Goal: Task Accomplishment & Management: Use online tool/utility

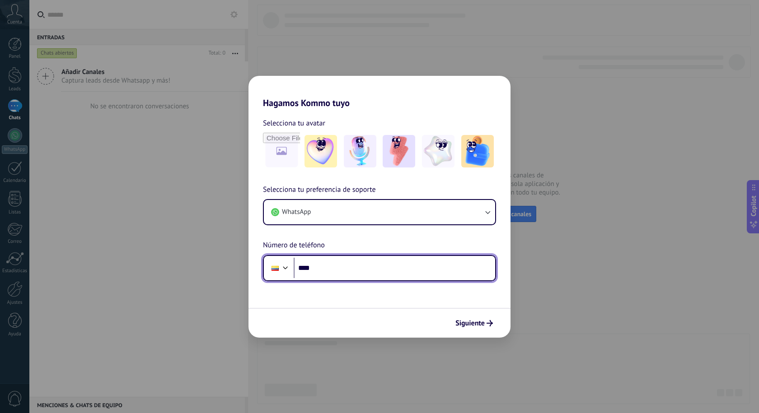
click at [346, 267] on input "****" at bounding box center [394, 268] width 201 height 21
click at [341, 270] on input "****" at bounding box center [394, 268] width 201 height 21
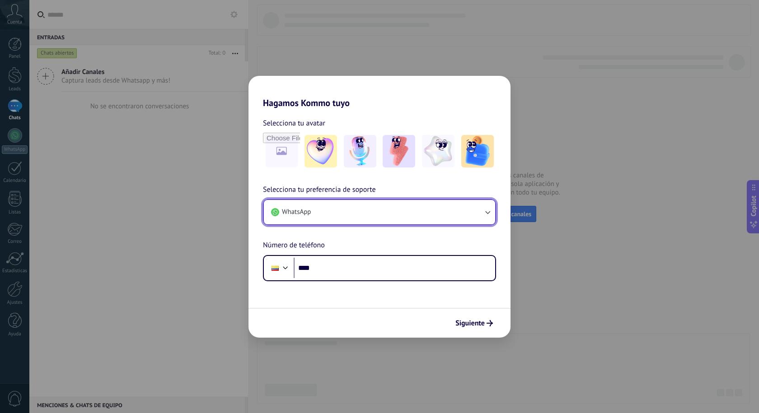
click at [485, 210] on icon "button" at bounding box center [487, 212] width 9 height 9
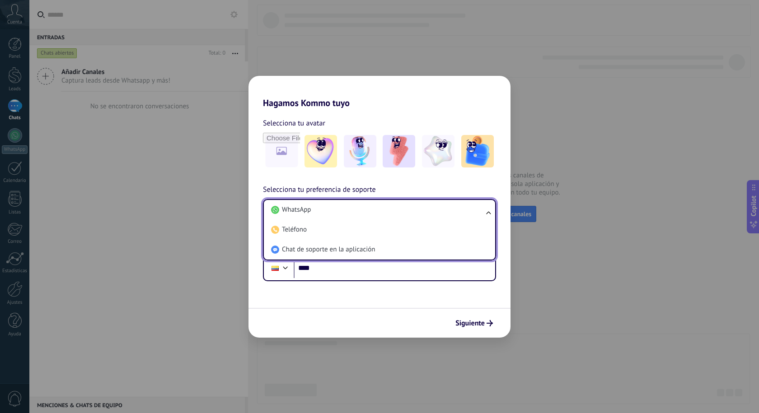
click at [485, 210] on ul "WhatsApp Teléfono Chat de soporte en la aplicación" at bounding box center [379, 229] width 233 height 61
click at [474, 191] on div "Selecciona tu preferencia de soporte WhatsApp WhatsApp Teléfono Chat de soporte…" at bounding box center [379, 232] width 262 height 97
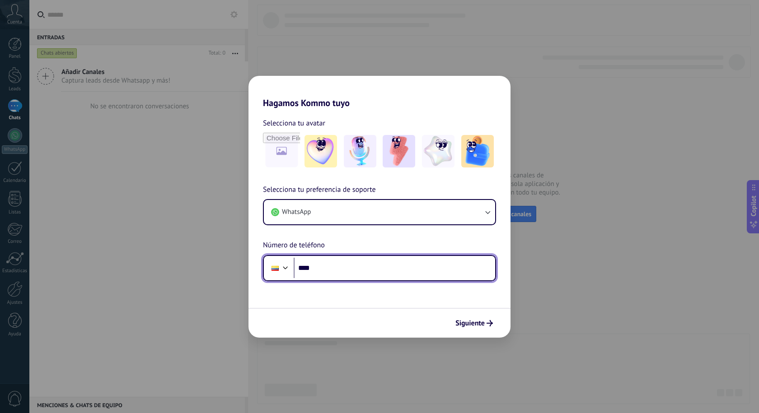
click at [331, 263] on input "****" at bounding box center [394, 268] width 201 height 21
type input "**********"
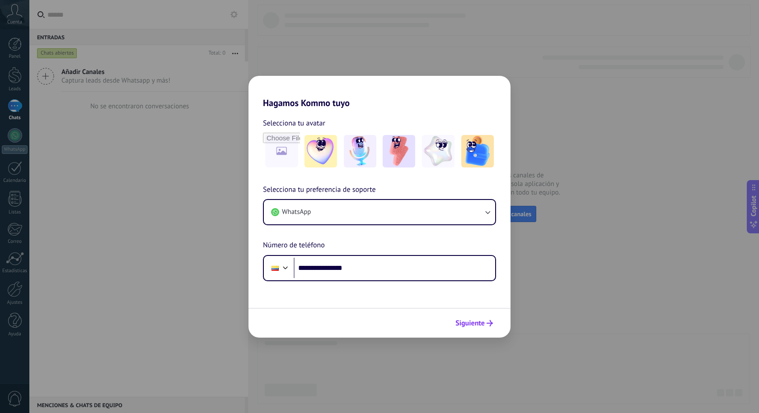
click at [483, 324] on span "Siguiente" at bounding box center [469, 323] width 29 height 6
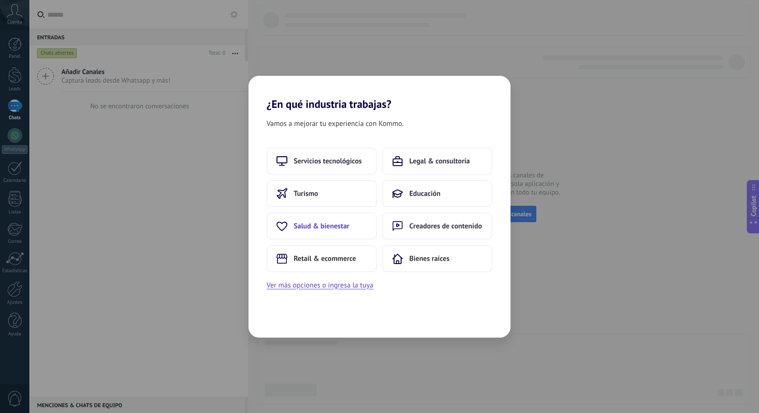
click at [333, 238] on button "Salud & bienestar" at bounding box center [321, 226] width 110 height 27
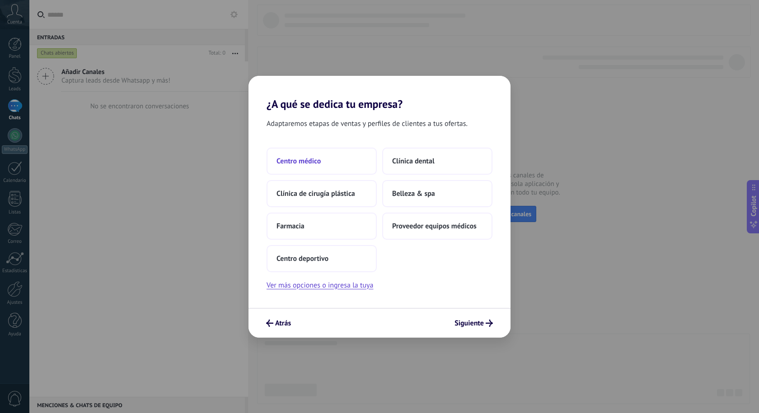
click at [338, 173] on button "Centro médico" at bounding box center [321, 161] width 110 height 27
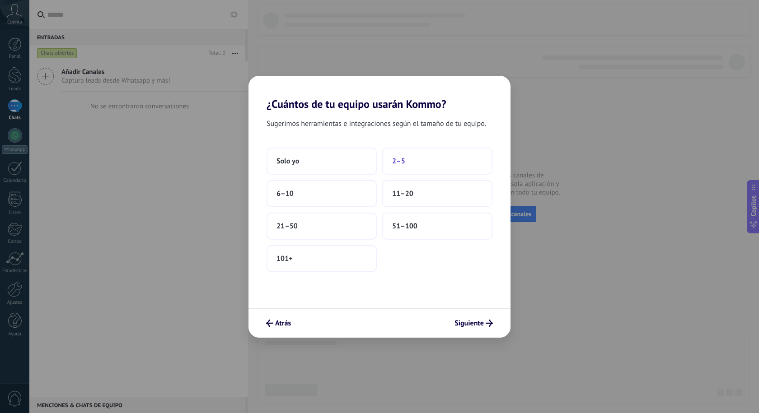
click at [396, 161] on span "2–5" at bounding box center [398, 161] width 13 height 9
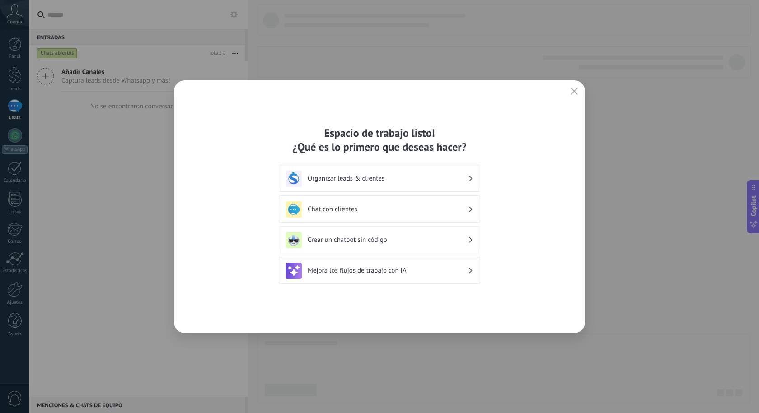
click at [403, 184] on div "Organizar leads & clientes" at bounding box center [379, 179] width 188 height 16
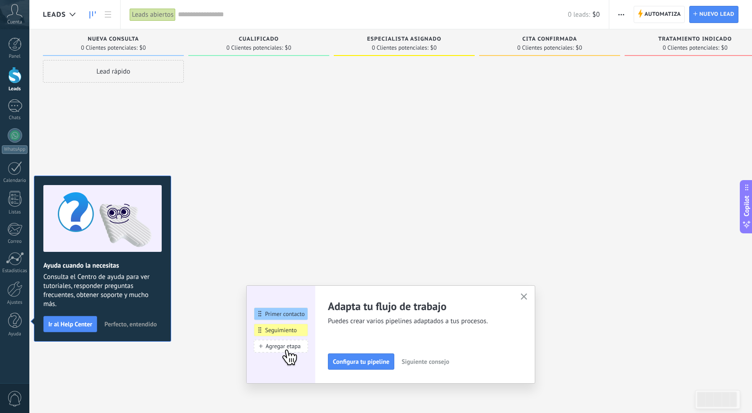
click at [134, 322] on span "Perfecto, entendido" at bounding box center [130, 324] width 52 height 6
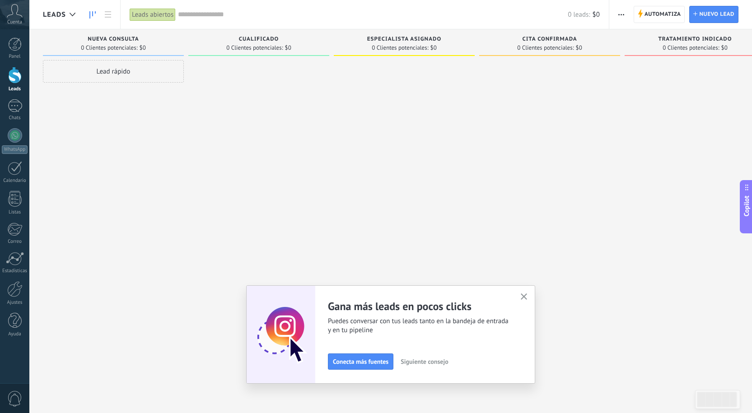
click at [527, 296] on icon "button" at bounding box center [524, 297] width 7 height 7
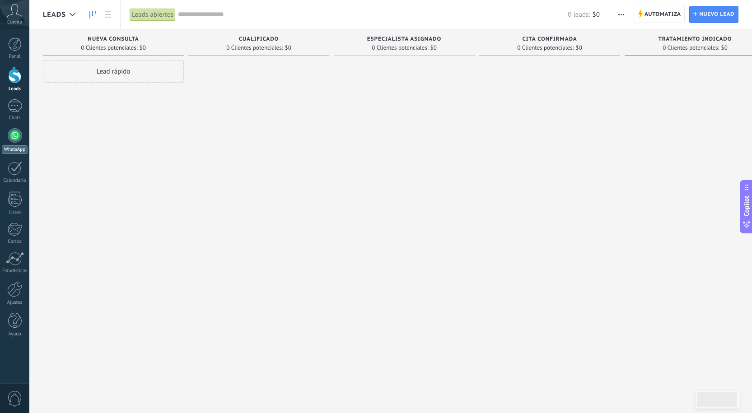
click at [17, 143] on link "WhatsApp" at bounding box center [14, 141] width 29 height 26
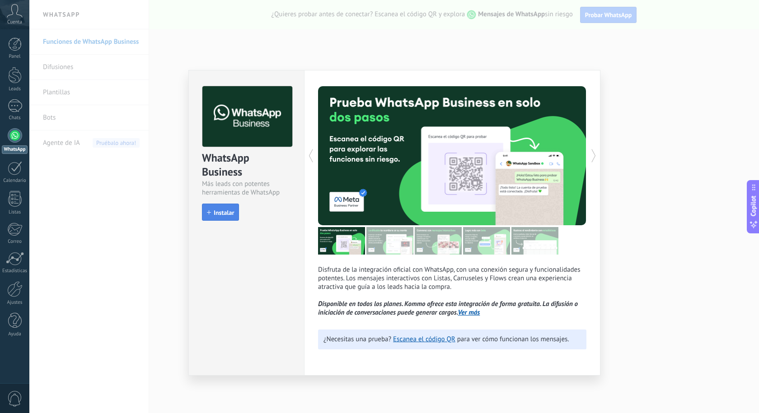
click at [224, 213] on span "Instalar" at bounding box center [224, 213] width 20 height 6
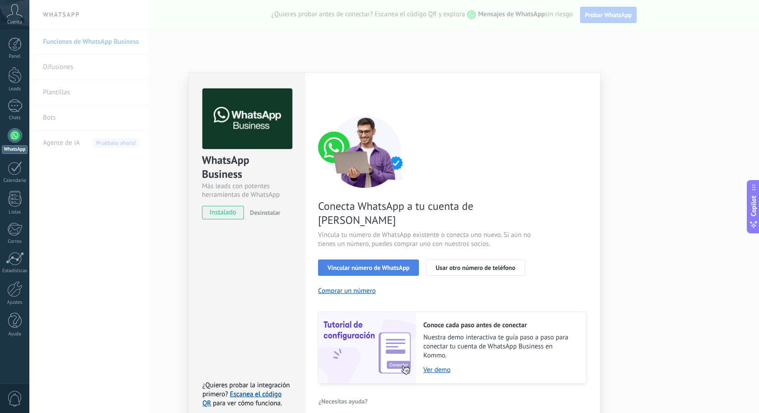
click at [388, 265] on span "Vincular número de WhatsApp" at bounding box center [368, 268] width 82 height 6
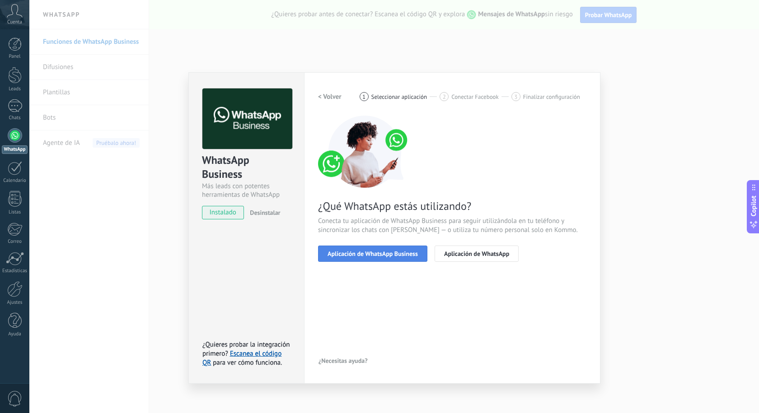
click at [392, 249] on button "Aplicación de WhatsApp Business" at bounding box center [372, 254] width 109 height 16
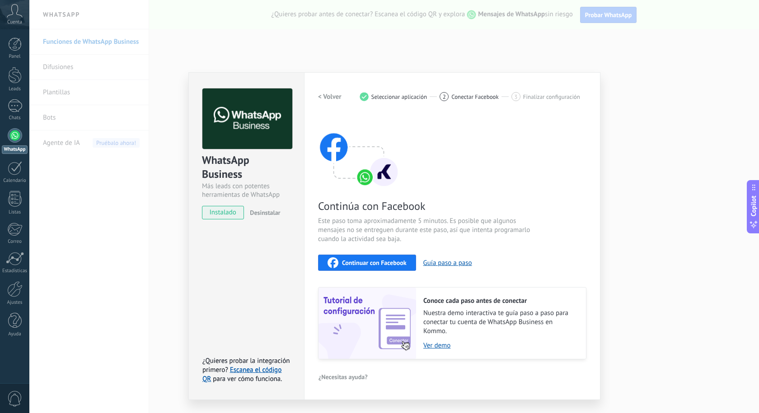
click at [383, 260] on span "Continuar con Facebook" at bounding box center [374, 263] width 65 height 6
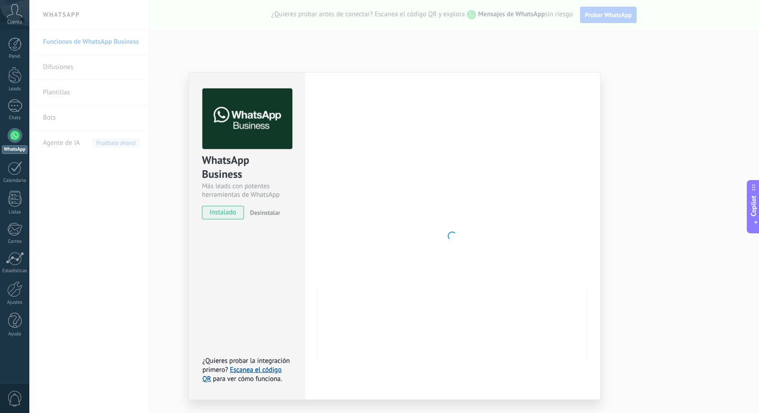
click at [547, 246] on div at bounding box center [452, 236] width 268 height 295
click at [647, 109] on div "WhatsApp Business Más leads con potentes herramientas de WhatsApp instalado Des…" at bounding box center [393, 206] width 729 height 413
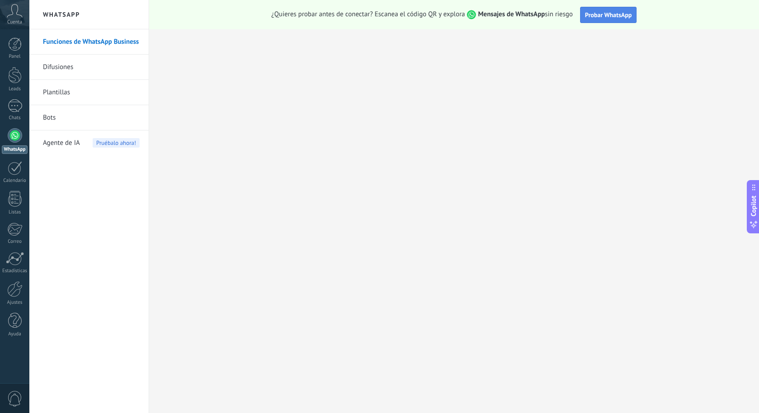
click at [612, 12] on span "Probar WhatsApp" at bounding box center [608, 15] width 47 height 8
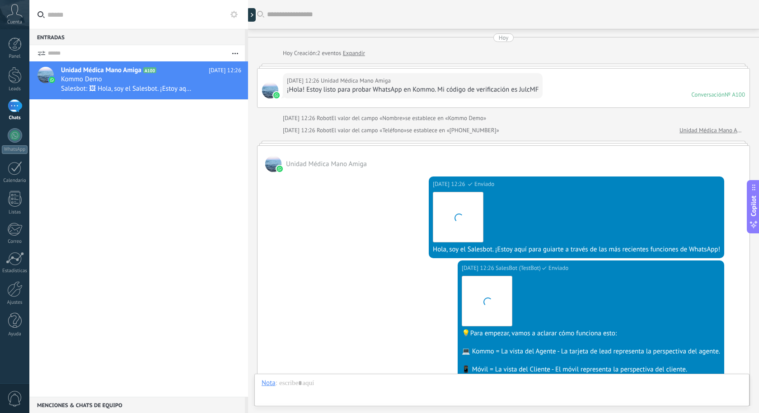
scroll to position [185, 0]
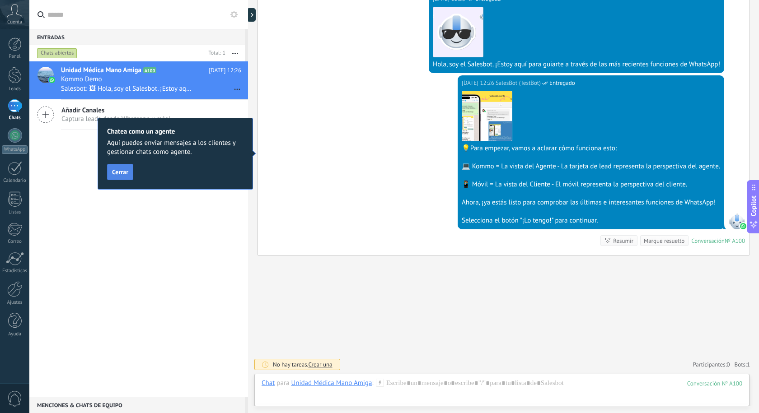
click at [123, 173] on span "Cerrar" at bounding box center [120, 172] width 16 height 6
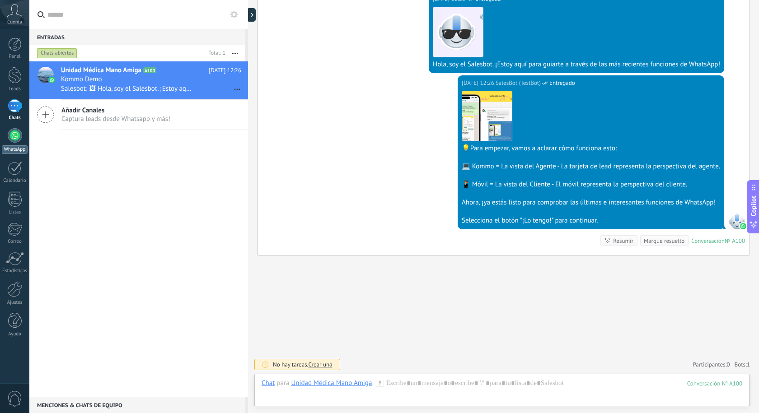
click at [14, 141] on div at bounding box center [15, 135] width 14 height 14
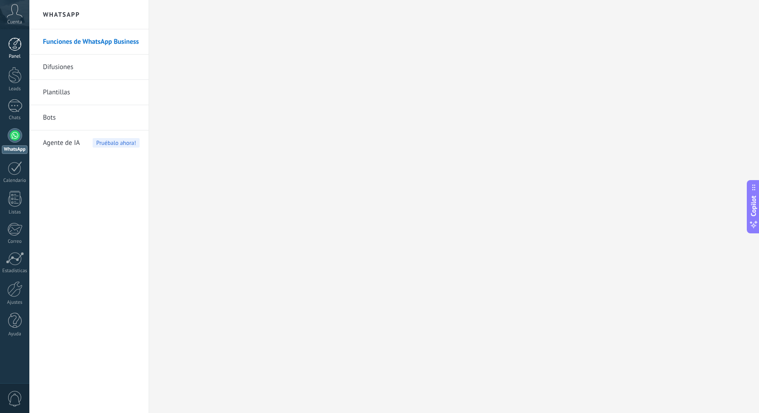
click at [19, 49] on div at bounding box center [15, 44] width 14 height 14
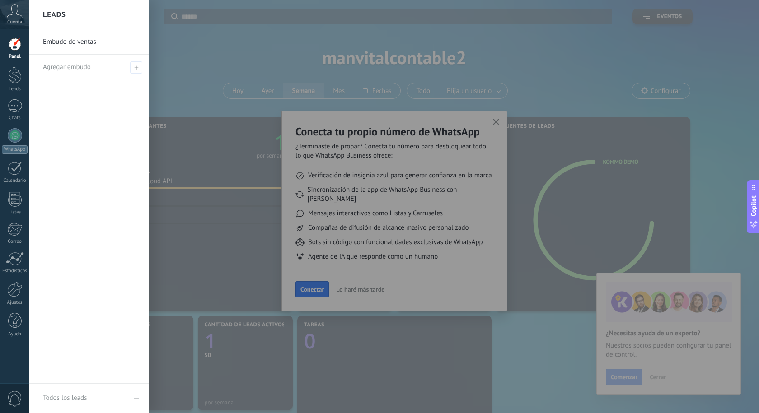
click at [495, 121] on div at bounding box center [408, 206] width 759 height 413
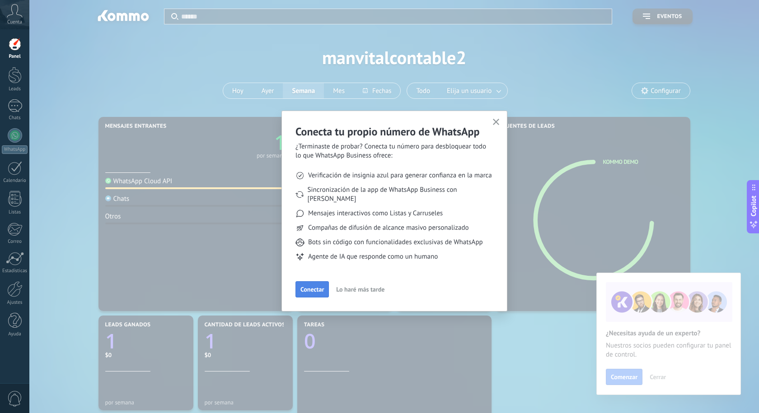
click at [317, 286] on span "Conectar" at bounding box center [311, 289] width 23 height 6
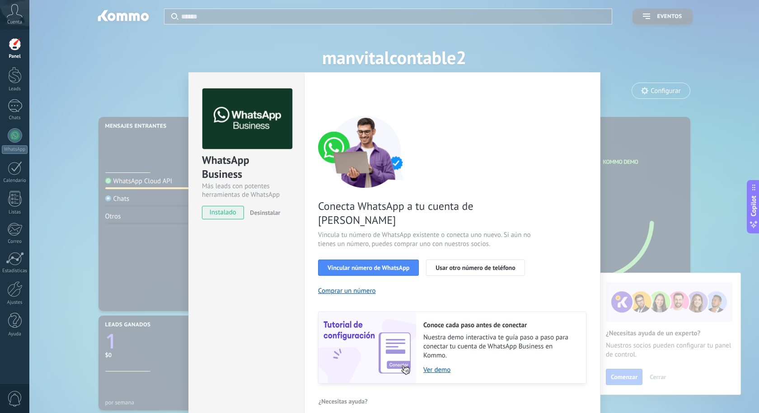
click at [578, 57] on div "WhatsApp Business Más leads con potentes herramientas de WhatsApp instalado Des…" at bounding box center [393, 206] width 729 height 413
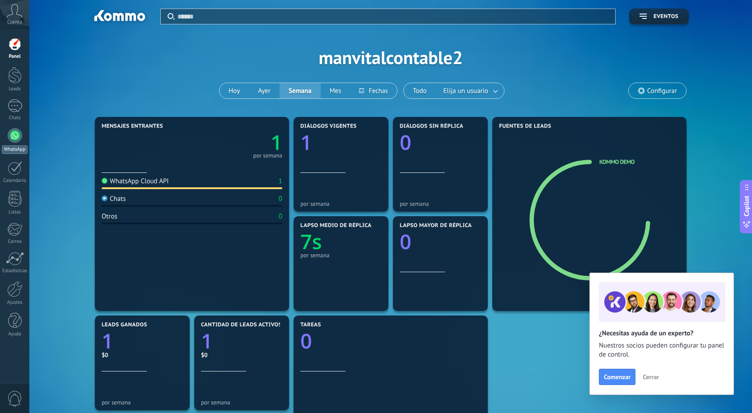
click at [14, 140] on div at bounding box center [15, 135] width 14 height 14
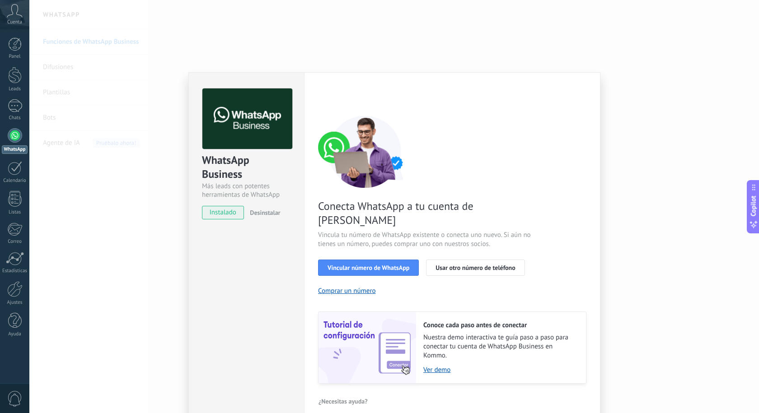
click at [551, 54] on div "WhatsApp Business Más leads con potentes herramientas de WhatsApp instalado Des…" at bounding box center [393, 206] width 729 height 413
click at [4, 47] on link "Panel" at bounding box center [14, 48] width 29 height 22
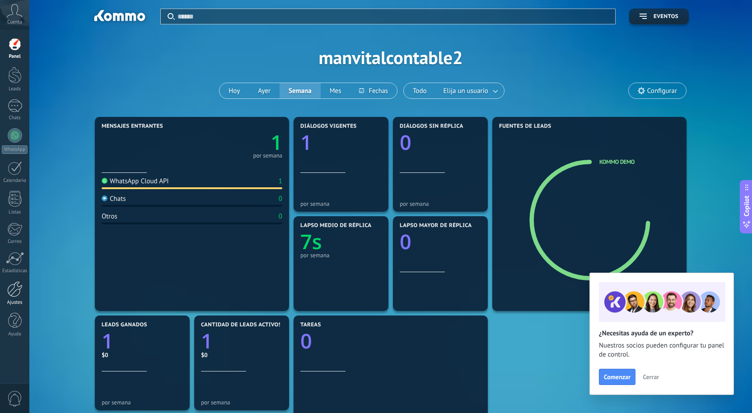
click at [18, 298] on link "Ajustes" at bounding box center [14, 293] width 29 height 24
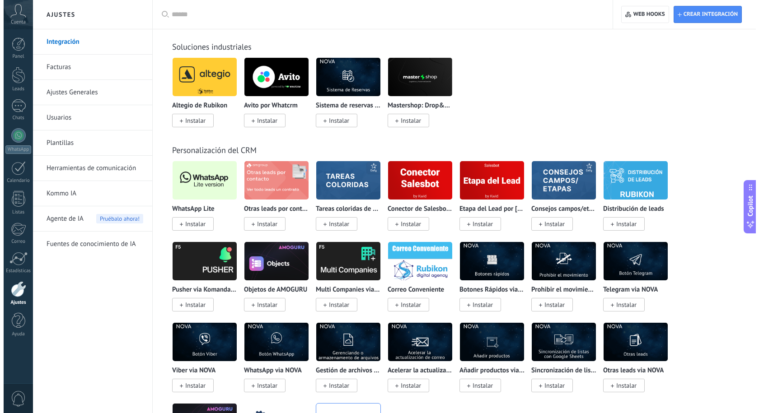
scroll to position [1671, 0]
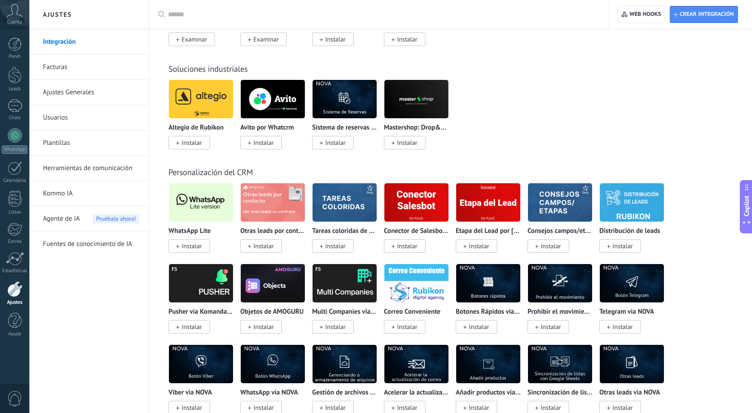
click at [195, 250] on span "Instalar" at bounding box center [192, 246] width 20 height 8
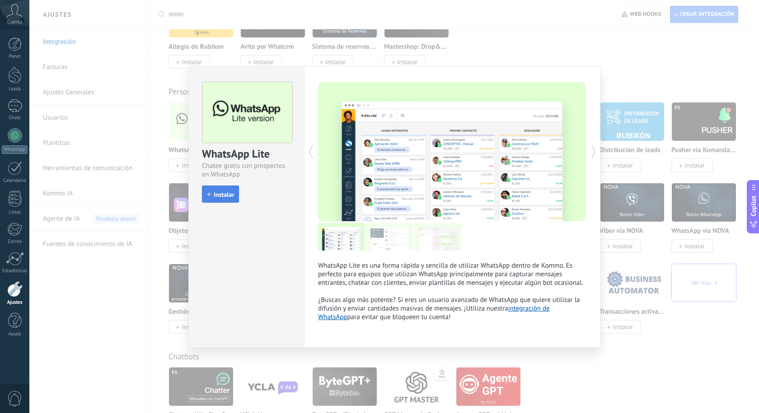
click at [227, 200] on button "Instalar" at bounding box center [220, 194] width 37 height 17
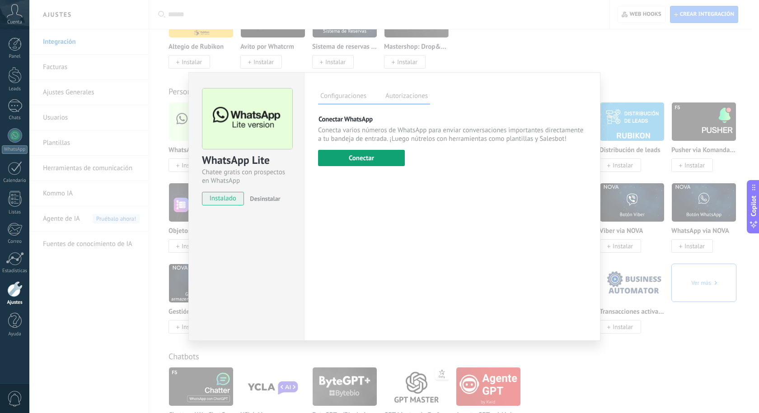
click at [378, 161] on button "Conectar" at bounding box center [361, 158] width 87 height 16
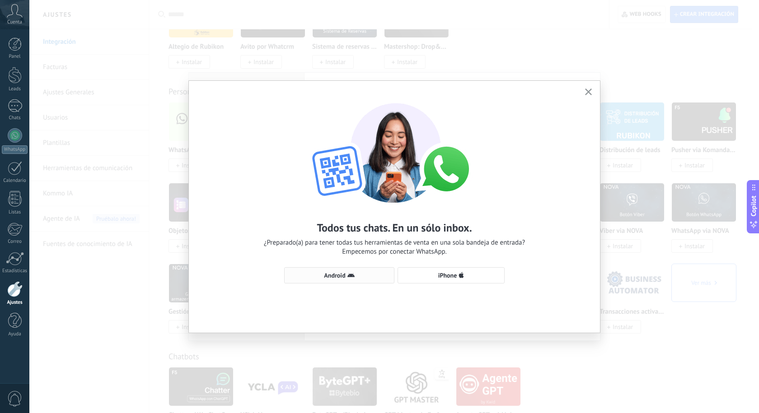
click at [348, 276] on use "button" at bounding box center [350, 275] width 7 height 4
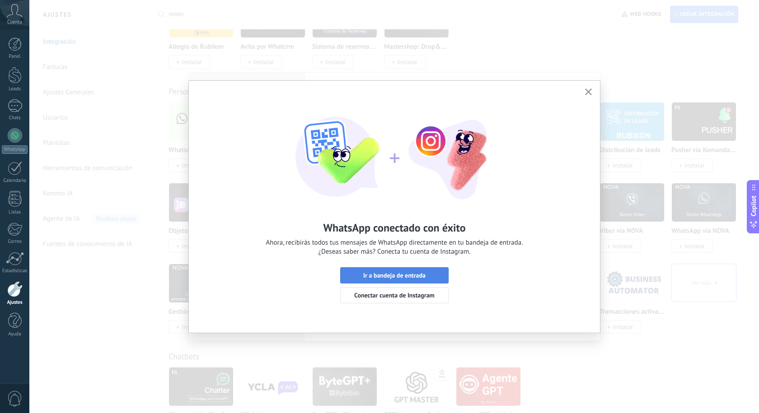
click at [406, 279] on span "Ir a bandeja de entrada" at bounding box center [394, 275] width 62 height 6
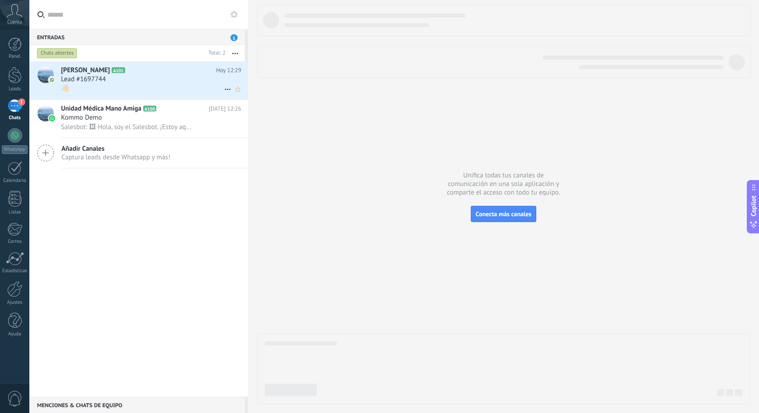
click at [105, 89] on div "👋🏻" at bounding box center [151, 88] width 180 height 9
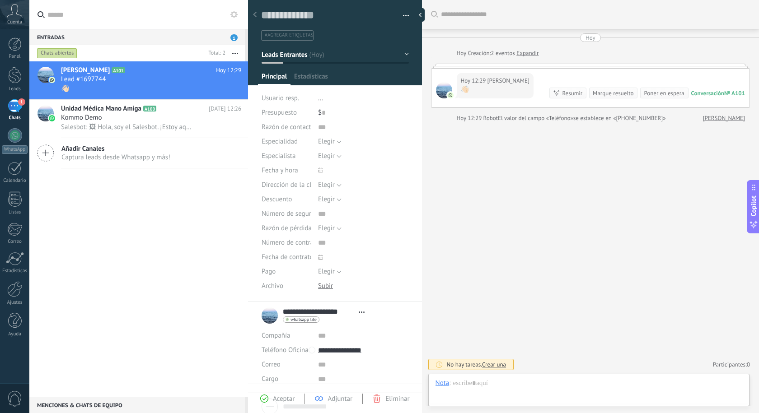
scroll to position [14, 0]
click at [119, 119] on div "Kommo Demo" at bounding box center [151, 117] width 180 height 9
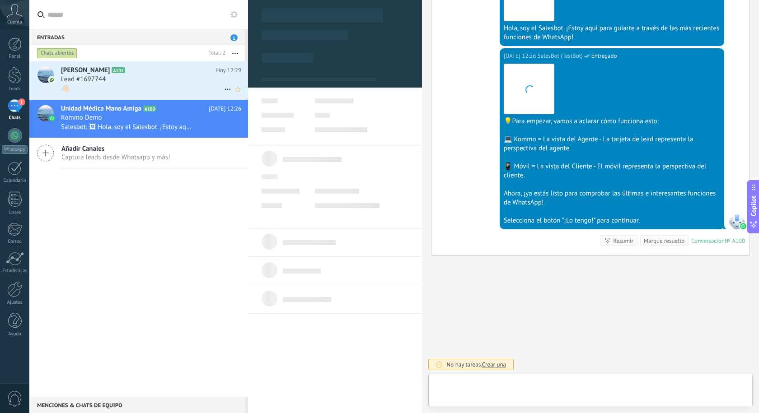
scroll to position [14, 0]
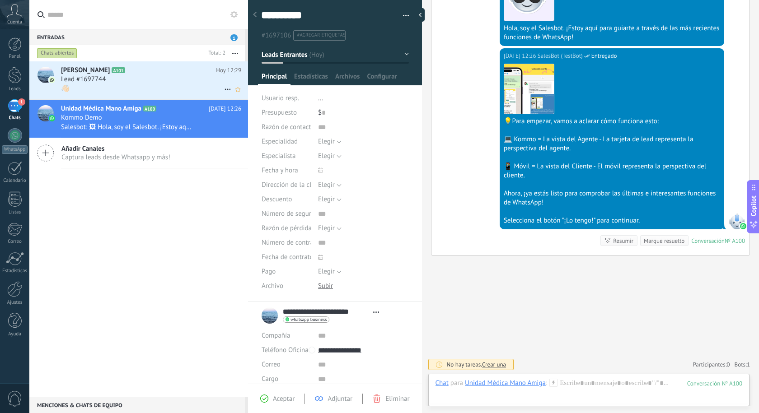
click at [122, 79] on div "Lead #1697744" at bounding box center [151, 79] width 180 height 9
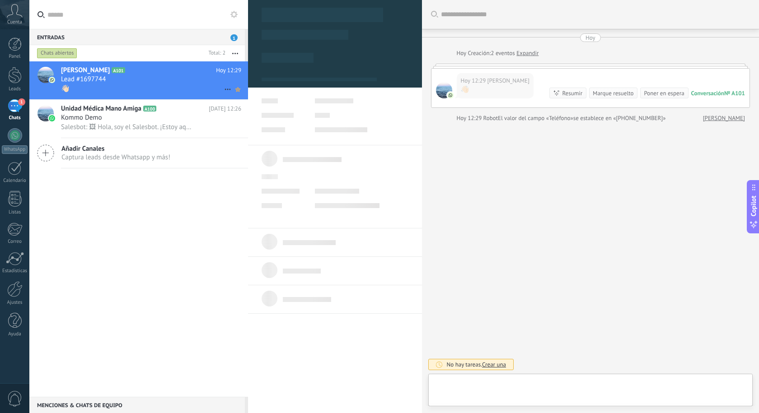
type textarea "**********"
